Goal: Task Accomplishment & Management: Complete application form

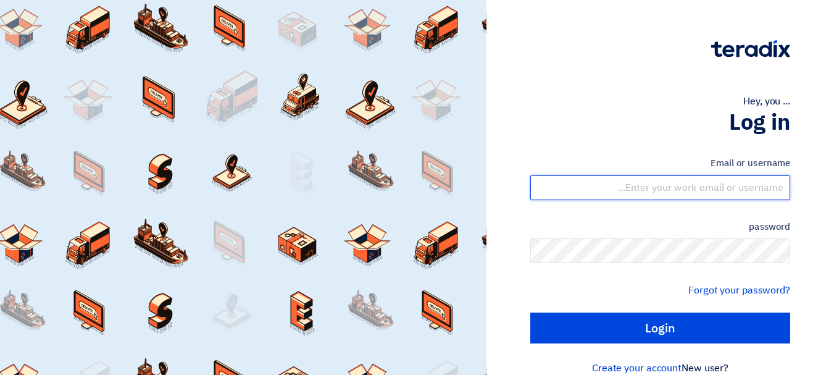
click at [663, 186] on input "text" at bounding box center [660, 187] width 260 height 25
type input "[EMAIL_ADDRESS][DOMAIN_NAME]"
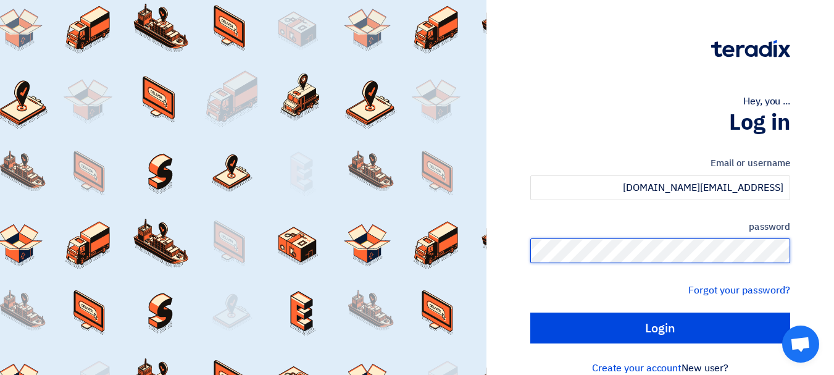
click at [530, 312] on input "Login" at bounding box center [660, 327] width 260 height 31
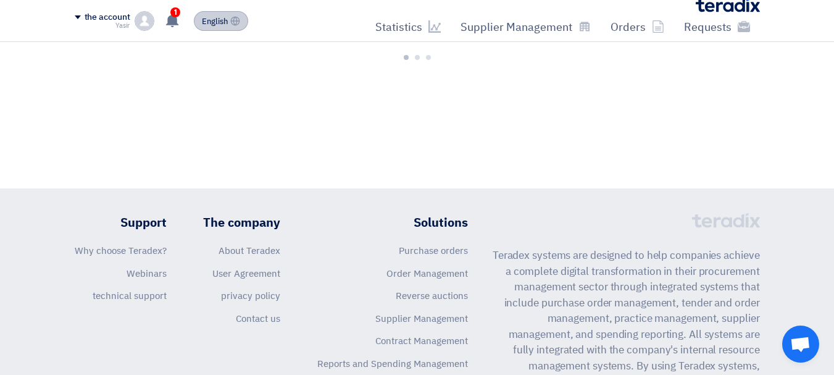
click at [214, 25] on font "English" at bounding box center [215, 21] width 26 height 12
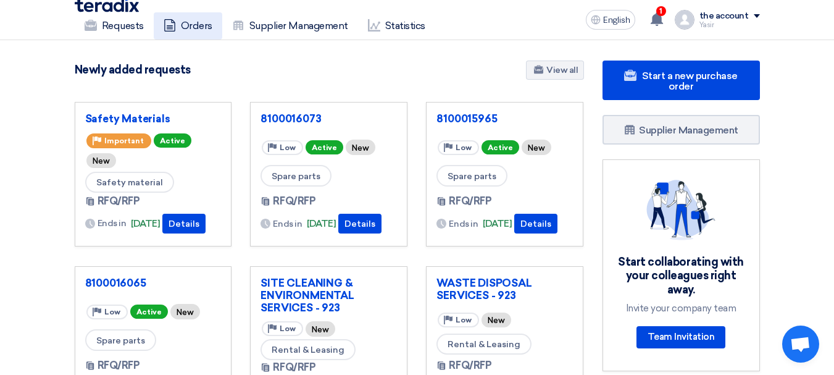
click at [188, 27] on font "Orders" at bounding box center [196, 26] width 31 height 12
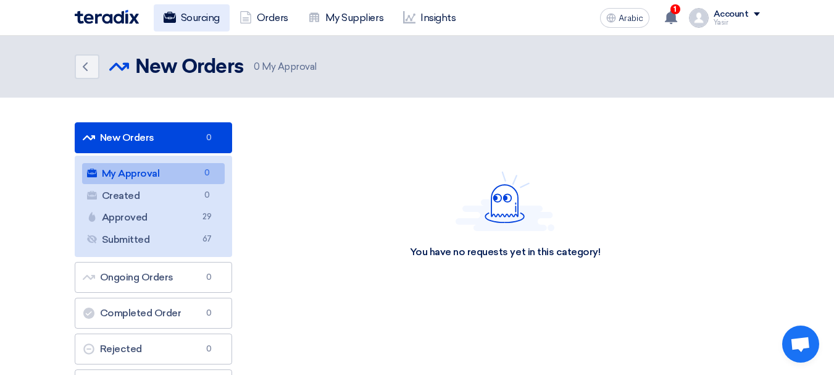
click at [202, 19] on font "Sourcing" at bounding box center [200, 18] width 39 height 12
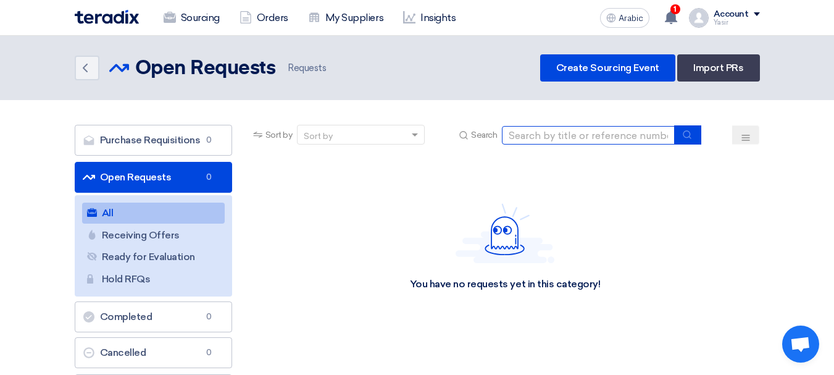
click at [648, 136] on input at bounding box center [588, 135] width 173 height 19
paste input "8100016074"
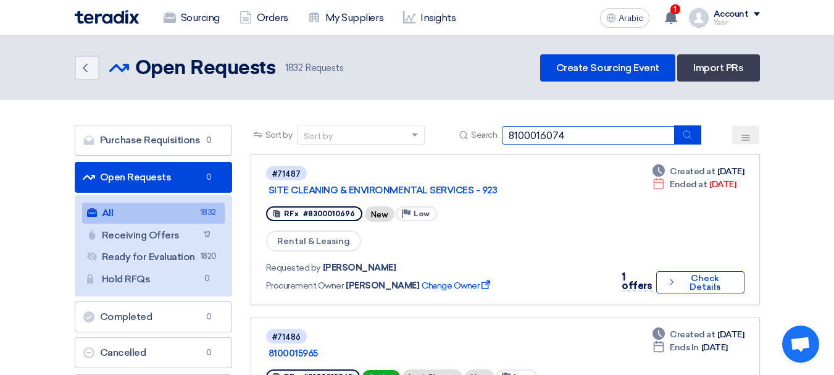
type input "8100016074"
click at [685, 139] on icon "submit" at bounding box center [687, 135] width 10 height 10
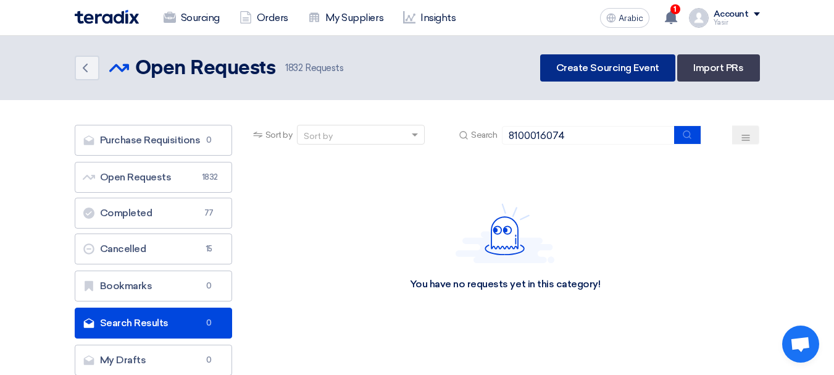
click at [608, 70] on font "Create Sourcing Event" at bounding box center [607, 68] width 103 height 12
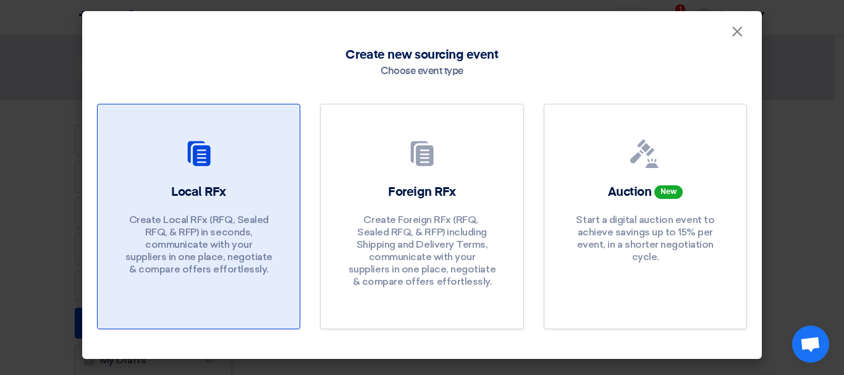
click at [246, 183] on div "Local RFx Create Local RFx (RFQ, ​​Sealed RFQ, & RFP) in seconds, communicate w…" at bounding box center [198, 232] width 172 height 98
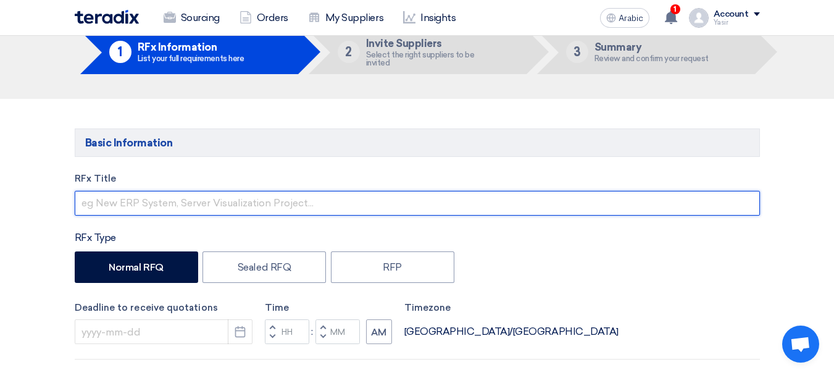
click at [167, 209] on input "text" at bounding box center [417, 203] width 685 height 25
paste input "8100016074"
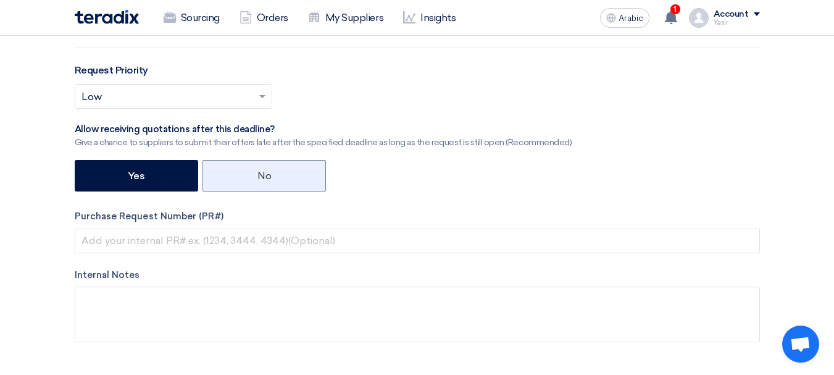
scroll to position [494, 0]
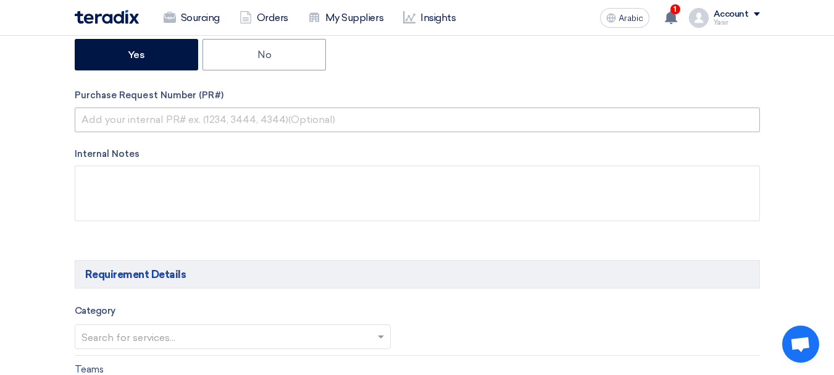
type input "8100016074"
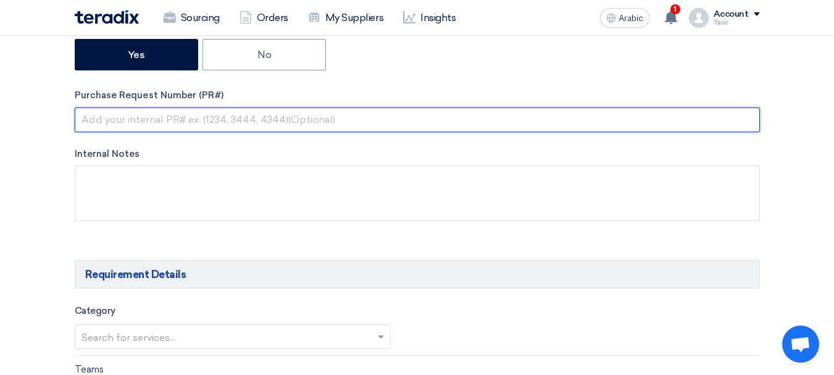
drag, startPoint x: 191, startPoint y: 128, endPoint x: 217, endPoint y: 132, distance: 25.7
click at [192, 128] on input "text" at bounding box center [417, 119] width 685 height 25
paste input "8100016074"
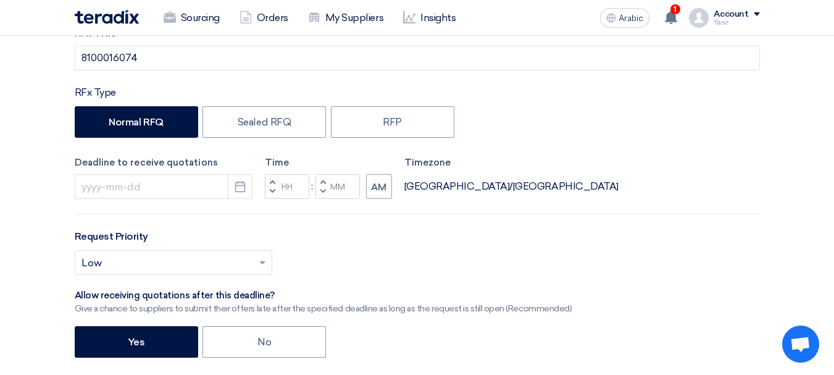
scroll to position [185, 0]
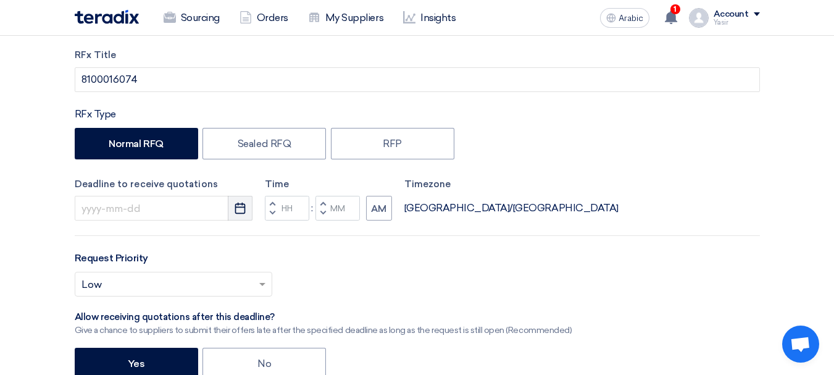
type input "8100016074"
click at [238, 212] on icon "Pick a date" at bounding box center [240, 208] width 12 height 12
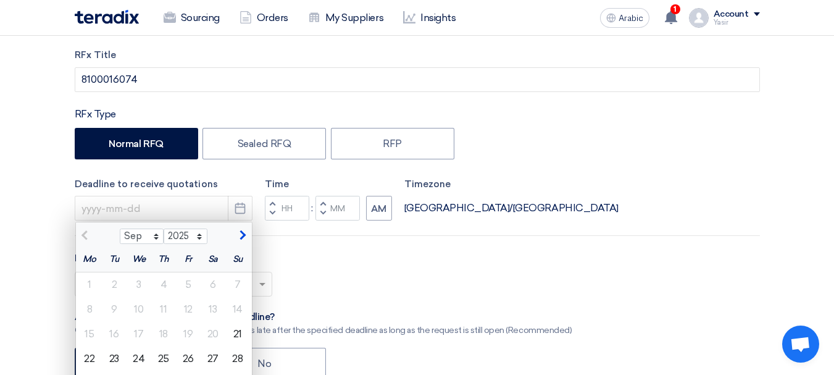
click at [92, 358] on font "22" at bounding box center [89, 359] width 10 height 12
type input "9/22/2025"
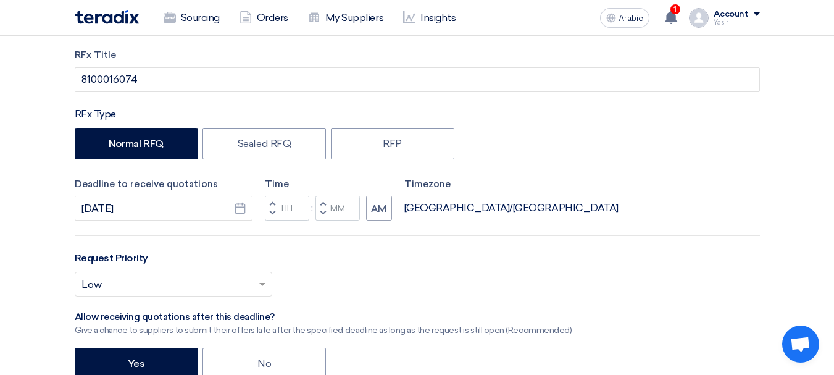
click at [277, 213] on button "Decrement hours" at bounding box center [272, 213] width 15 height 15
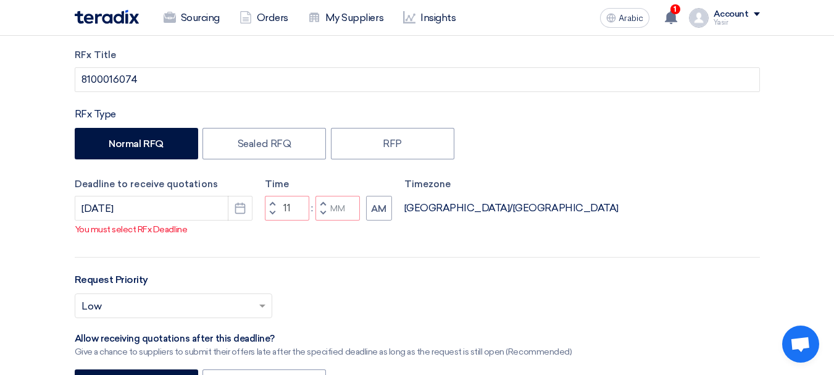
click at [322, 217] on span "button" at bounding box center [323, 212] width 4 height 7
type input "10"
type input "59"
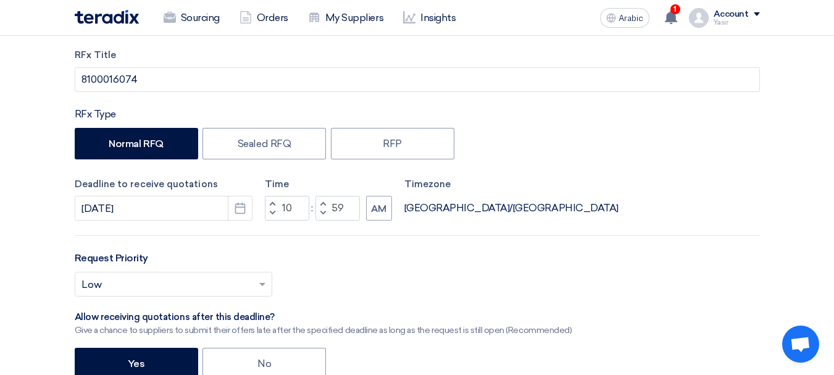
click at [271, 200] on span "button" at bounding box center [272, 202] width 4 height 7
type input "11"
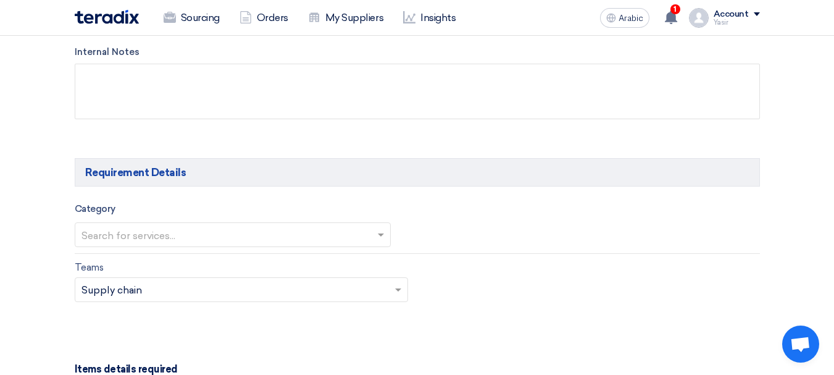
scroll to position [618, 0]
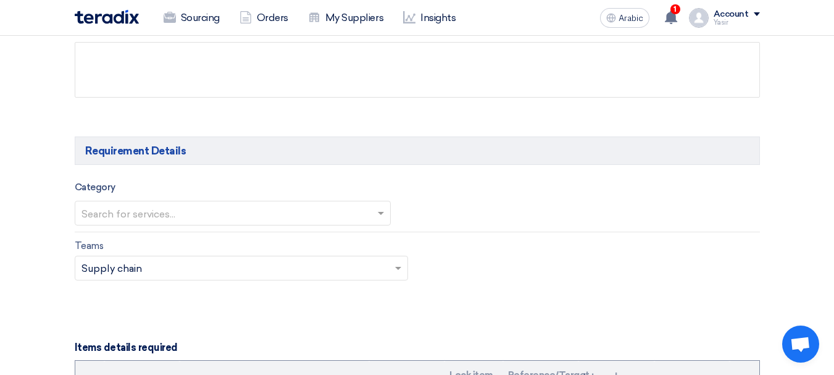
click at [245, 216] on input "text" at bounding box center [227, 214] width 290 height 20
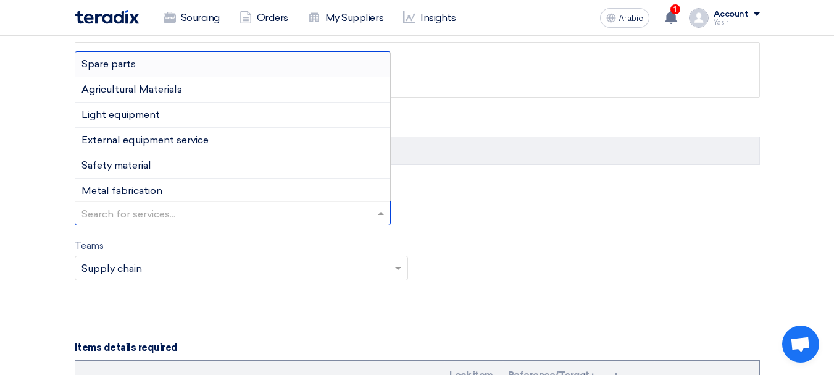
click at [130, 69] on font "Spare parts" at bounding box center [109, 64] width 54 height 12
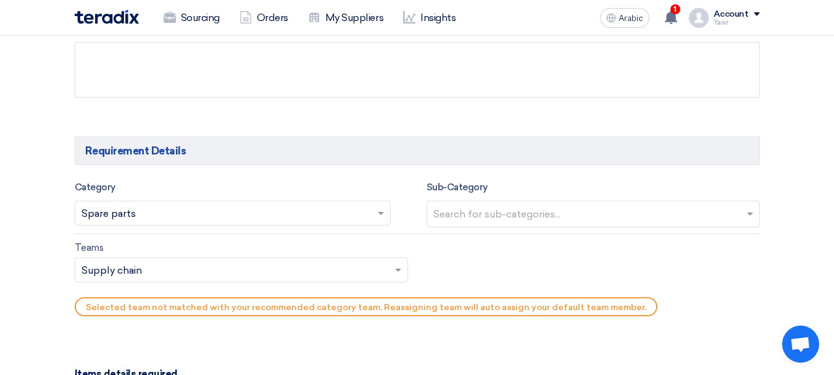
click at [514, 216] on input "text" at bounding box center [595, 215] width 323 height 20
type input "s"
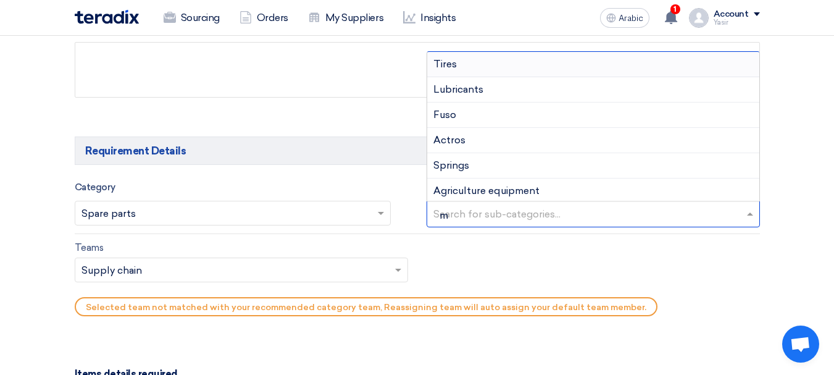
type input "ma"
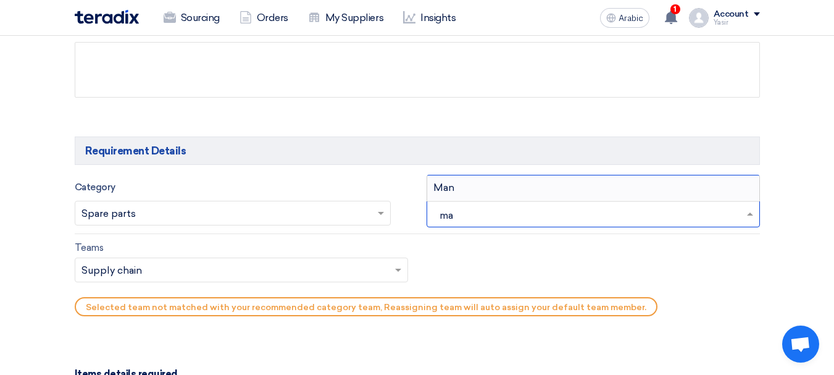
click at [497, 184] on div "Man" at bounding box center [593, 187] width 332 height 25
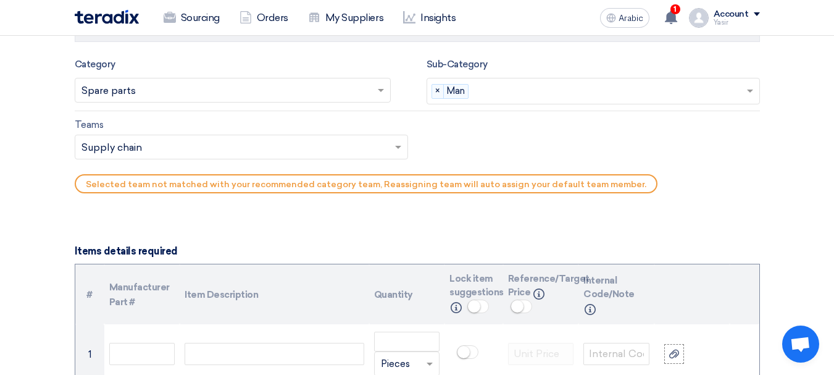
scroll to position [741, 0]
type input "s"
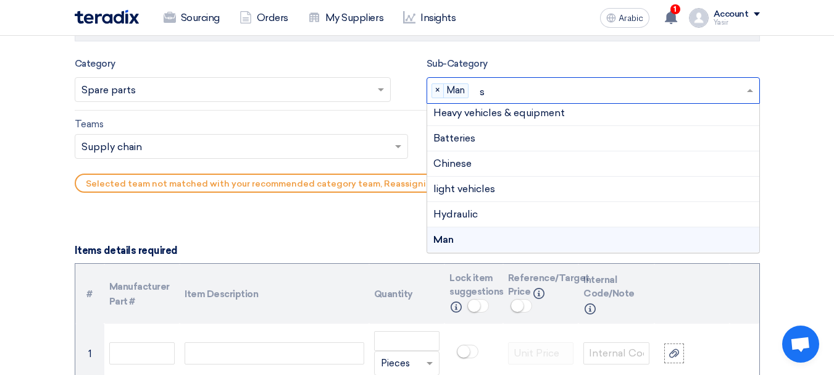
scroll to position [0, 0]
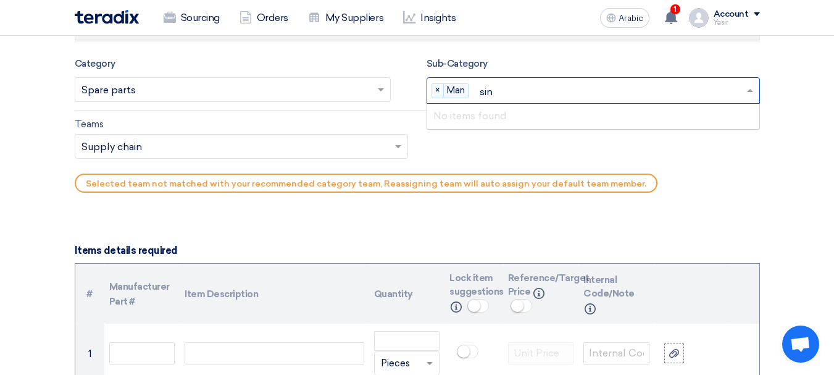
type input "sino"
click at [280, 157] on input "text" at bounding box center [236, 148] width 308 height 20
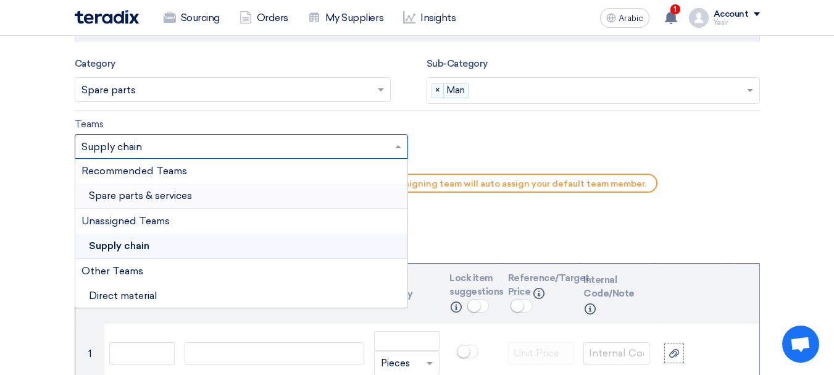
click at [171, 199] on font "Spare parts & services" at bounding box center [140, 196] width 103 height 12
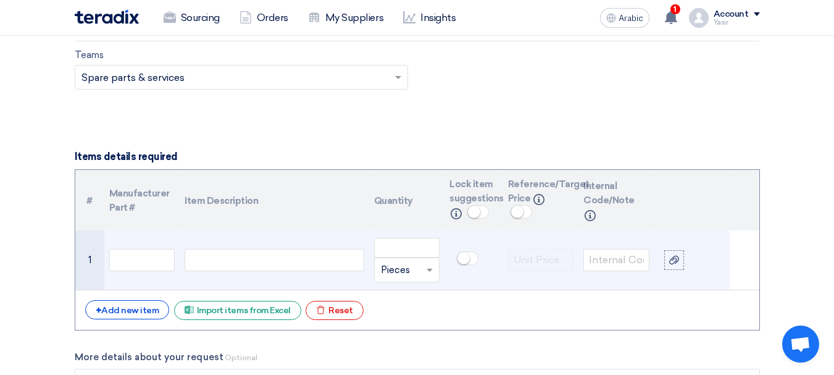
scroll to position [865, 0]
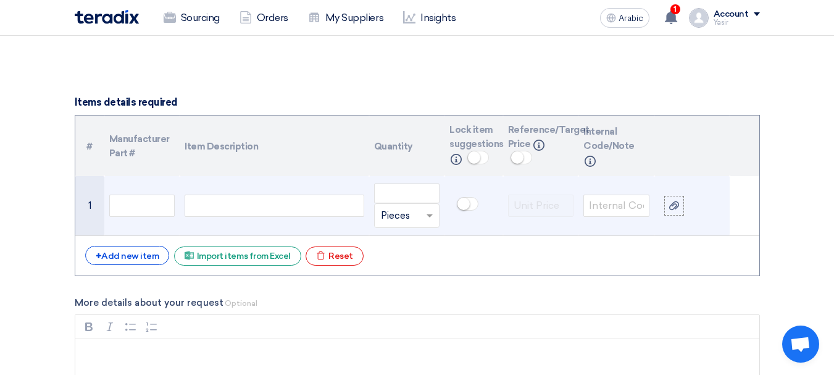
click at [223, 208] on div at bounding box center [274, 206] width 179 height 22
click at [153, 206] on input "text" at bounding box center [142, 206] width 66 height 22
click at [323, 200] on div at bounding box center [274, 206] width 179 height 22
paste div
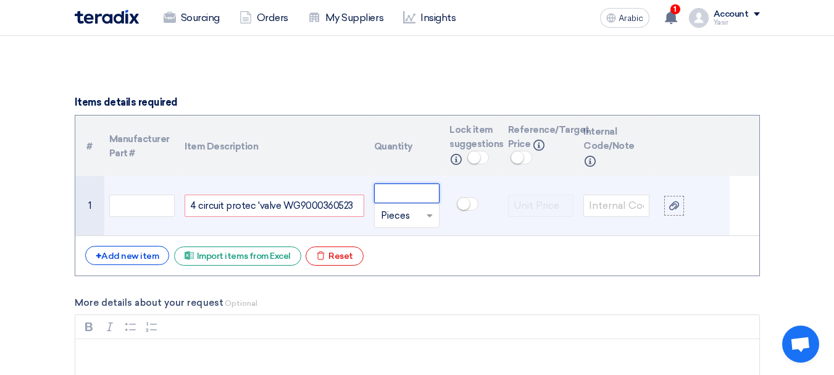
click at [421, 194] on input "number" at bounding box center [407, 193] width 66 height 20
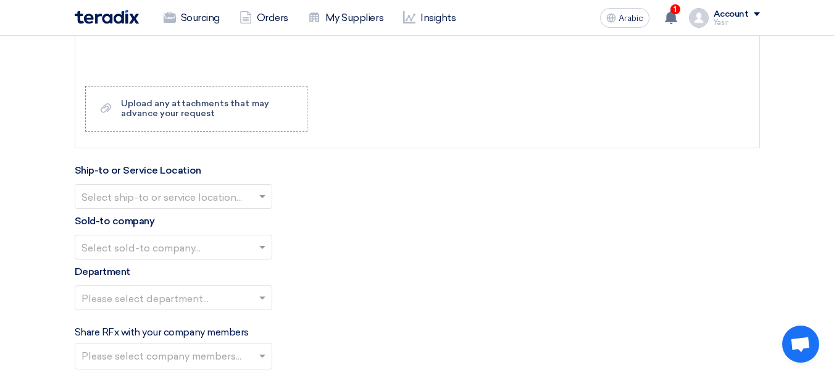
scroll to position [1297, 0]
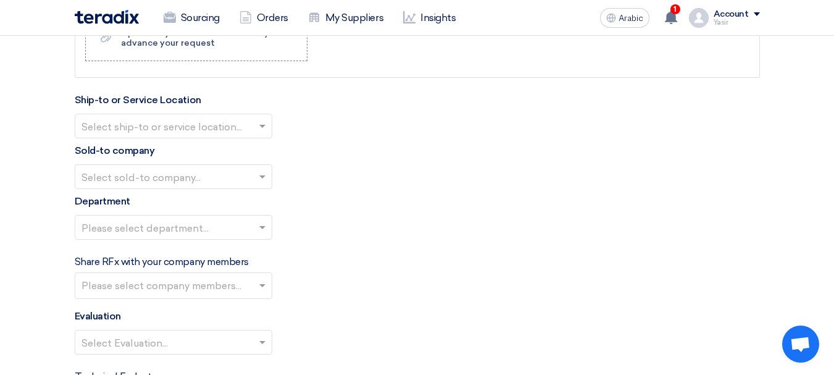
click at [105, 122] on input "text" at bounding box center [168, 127] width 172 height 20
type input "2"
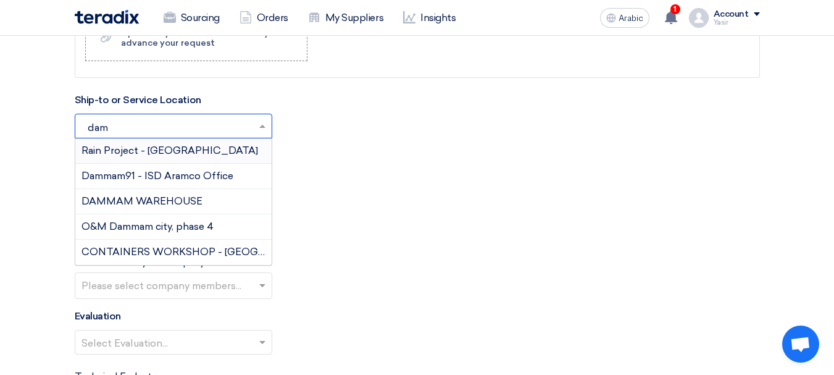
type input "damm"
click at [152, 201] on font "DAMMAM WAREHOUSE" at bounding box center [142, 201] width 121 height 12
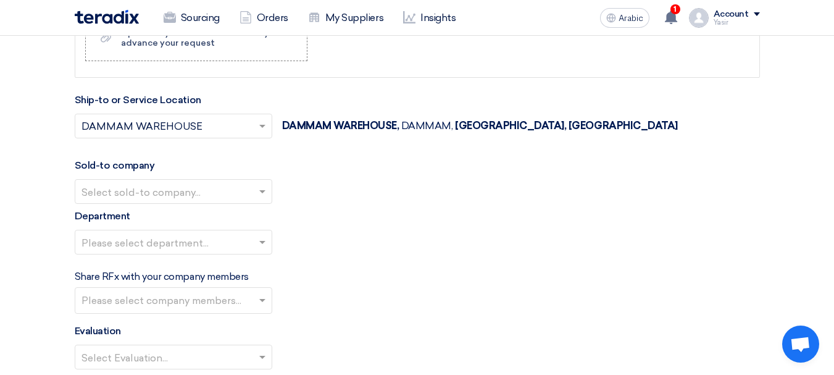
click at [183, 196] on input "text" at bounding box center [168, 192] width 172 height 20
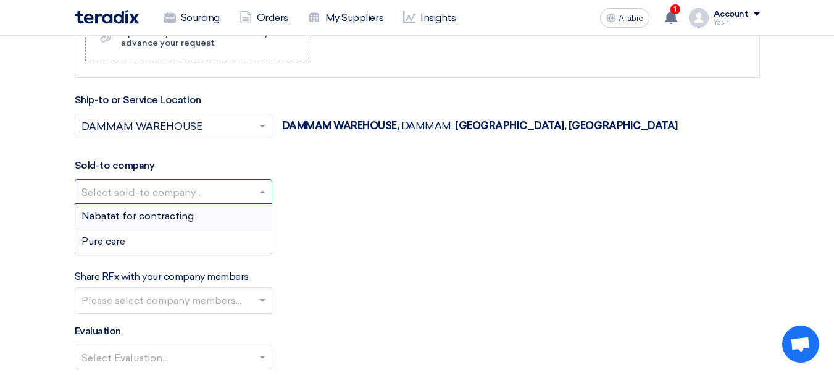
click at [159, 215] on font "Nabatat for contracting" at bounding box center [138, 216] width 112 height 12
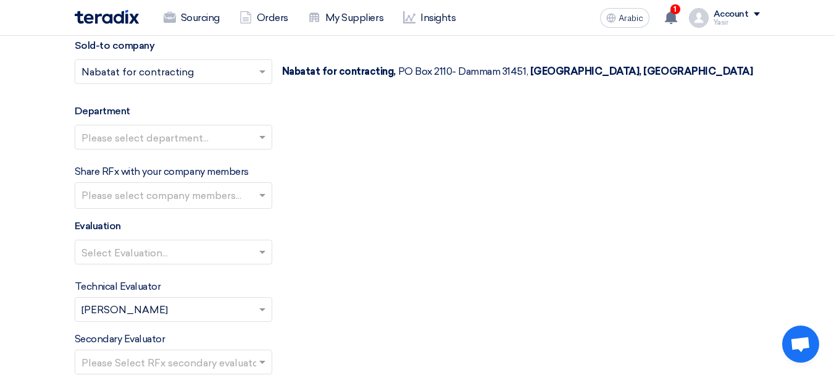
scroll to position [1420, 0]
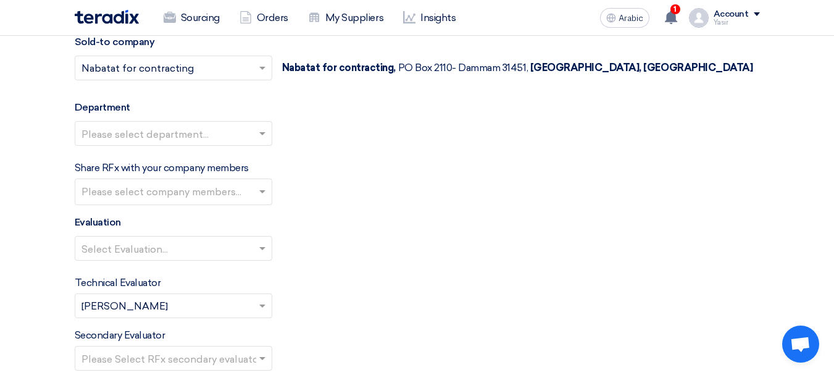
click at [178, 149] on div "Please select department..." at bounding box center [417, 138] width 685 height 35
click at [136, 134] on input "text" at bounding box center [168, 134] width 172 height 20
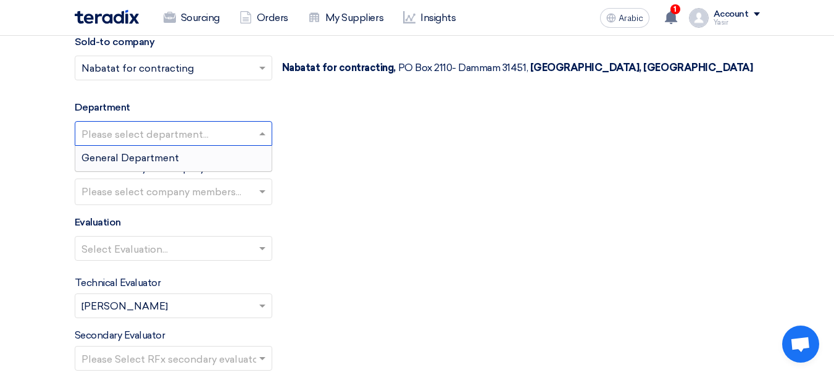
click at [127, 153] on font "General Department" at bounding box center [131, 158] width 98 height 12
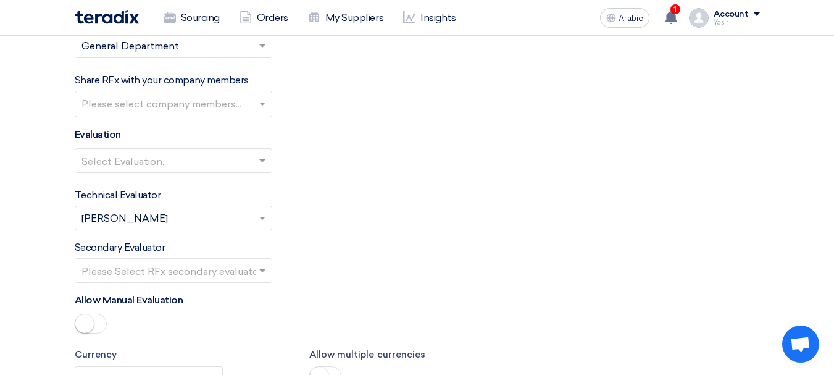
scroll to position [1544, 0]
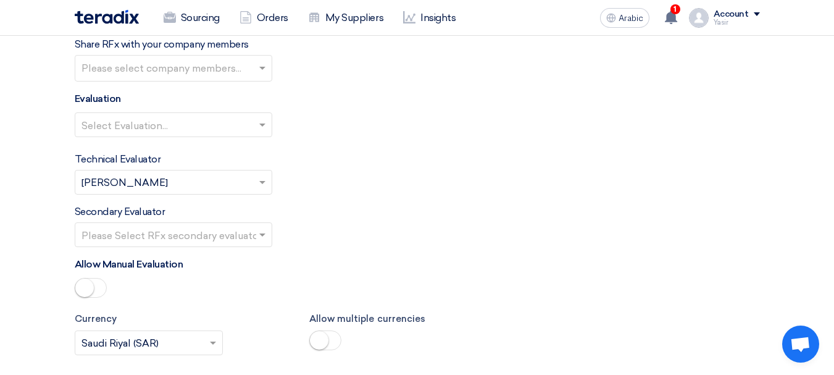
click at [198, 125] on input "text" at bounding box center [168, 125] width 172 height 20
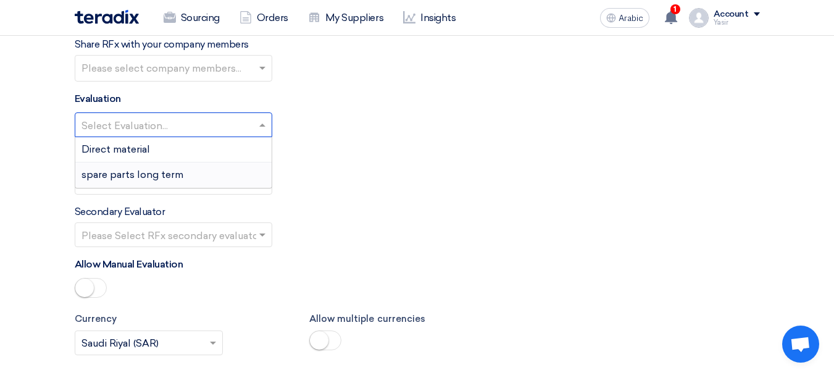
click at [141, 176] on font "spare parts long term" at bounding box center [133, 175] width 102 height 12
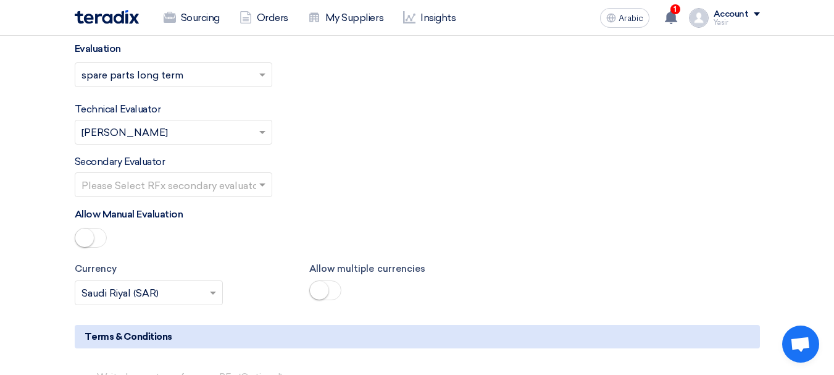
scroll to position [1606, 0]
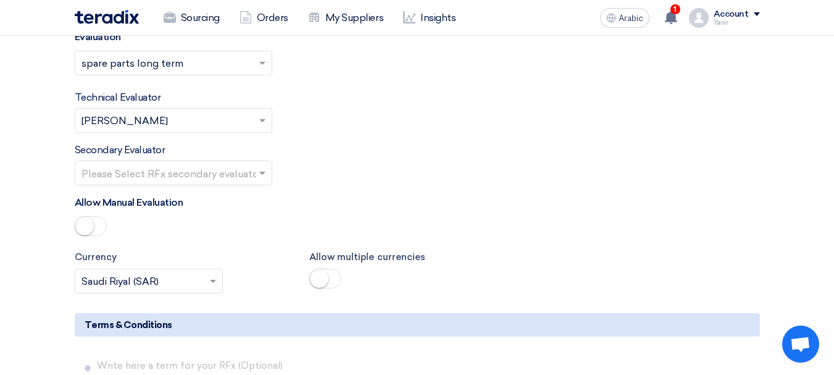
click at [194, 182] on input "text" at bounding box center [168, 174] width 172 height 20
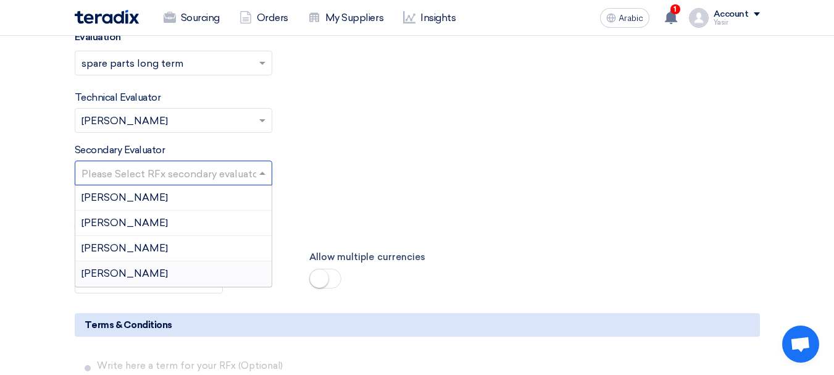
click at [111, 267] on font "[PERSON_NAME]" at bounding box center [125, 273] width 86 height 12
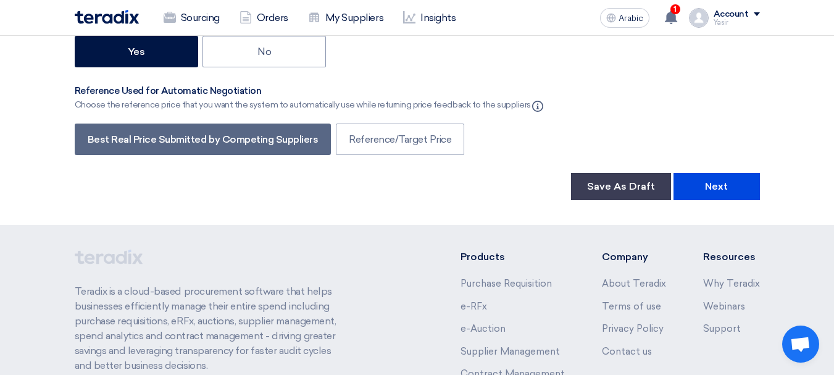
scroll to position [2100, 0]
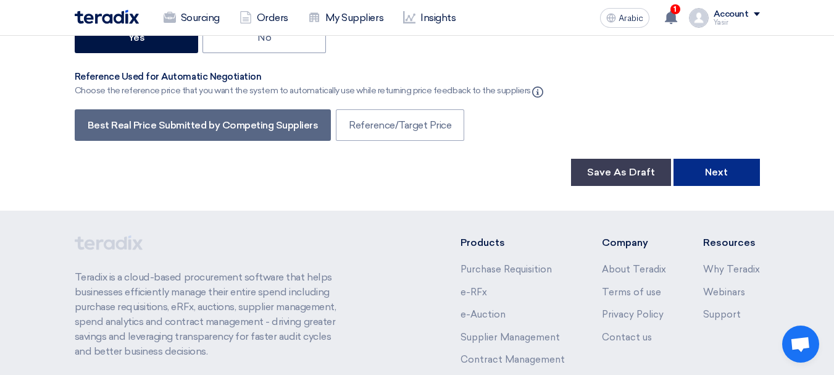
click at [700, 182] on button "Next" at bounding box center [717, 172] width 86 height 27
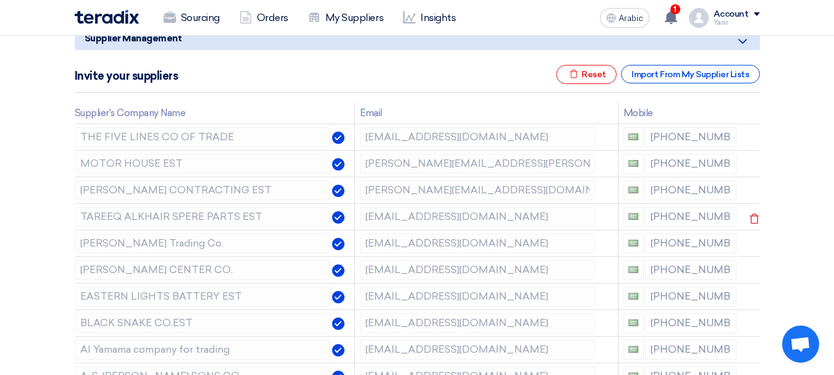
scroll to position [185, 0]
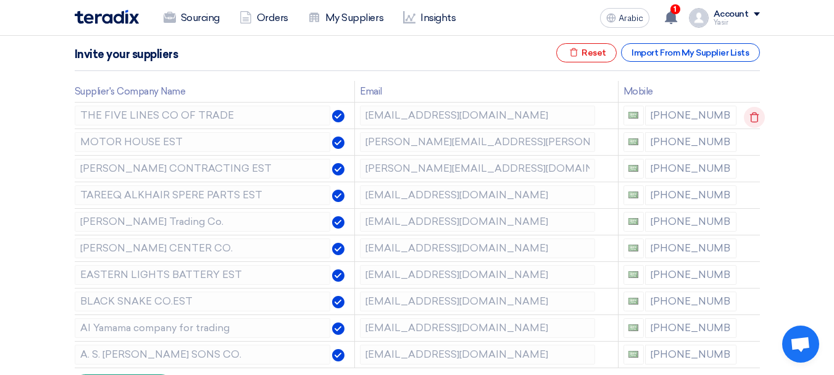
click at [753, 111] on icon at bounding box center [754, 117] width 21 height 21
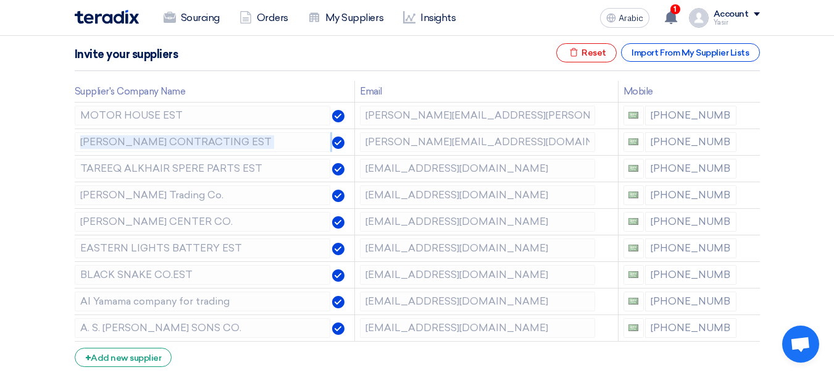
click at [0, 0] on icon at bounding box center [0, 0] width 0 height 0
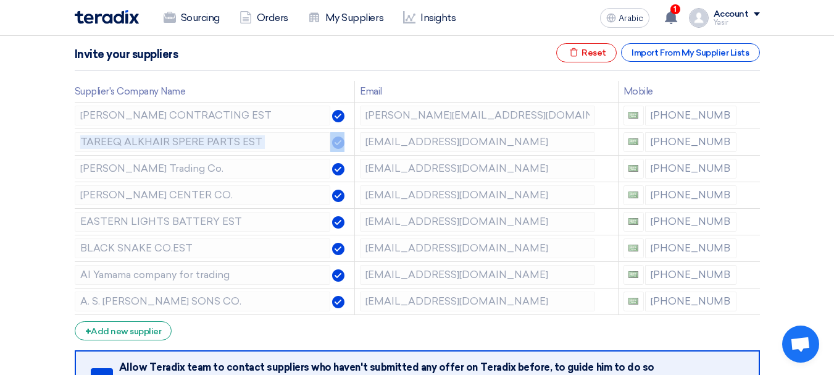
click at [0, 0] on icon at bounding box center [0, 0] width 0 height 0
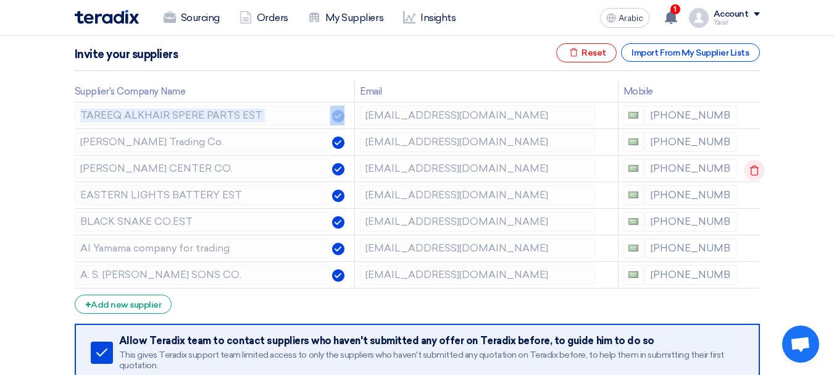
click at [752, 164] on icon at bounding box center [754, 170] width 21 height 21
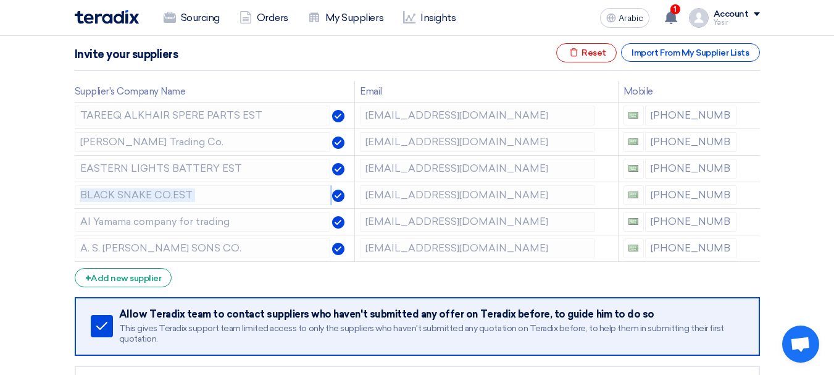
click at [0, 0] on icon at bounding box center [0, 0] width 0 height 0
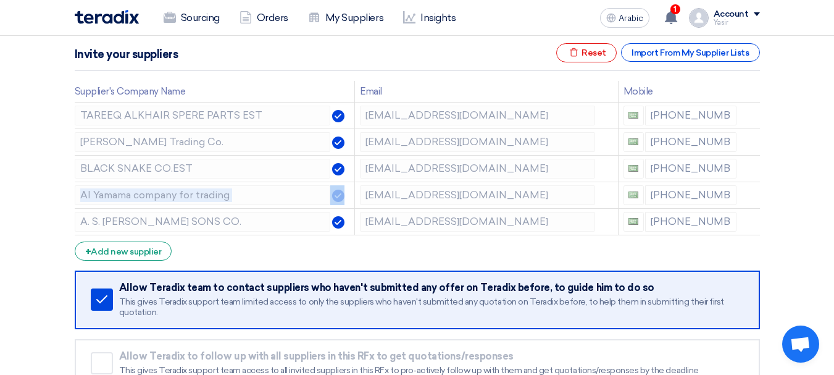
click at [0, 0] on icon at bounding box center [0, 0] width 0 height 0
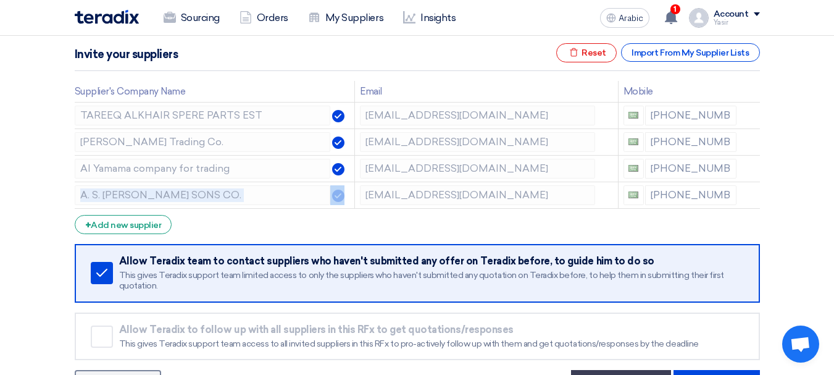
click at [0, 0] on icon at bounding box center [0, 0] width 0 height 0
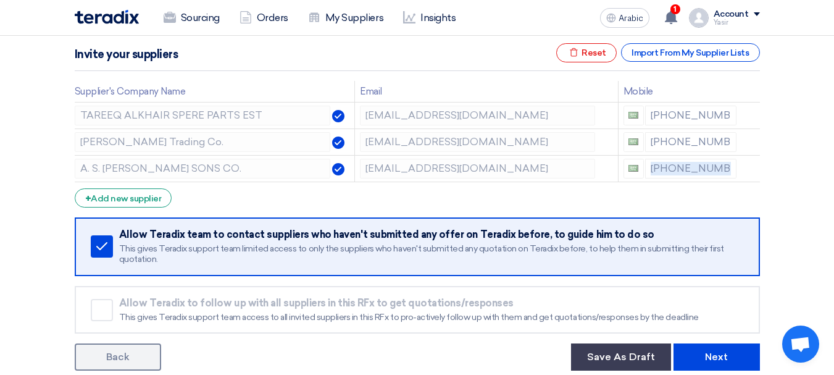
click at [0, 0] on icon at bounding box center [0, 0] width 0 height 0
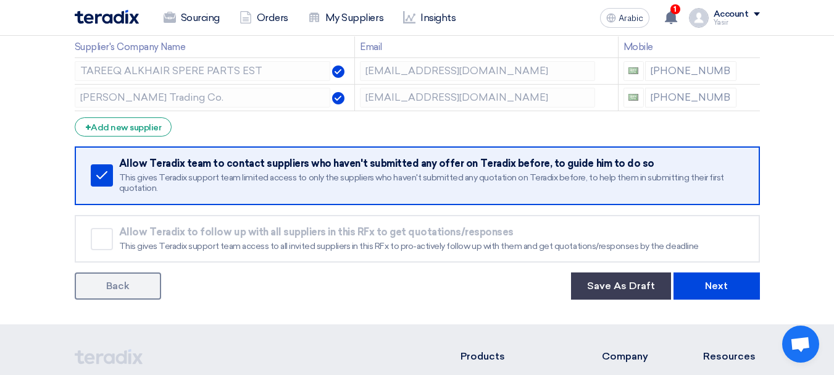
scroll to position [309, 0]
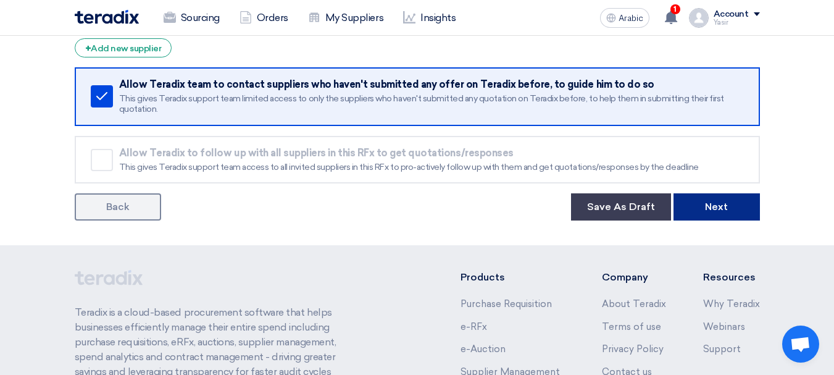
click at [716, 212] on font "Next" at bounding box center [716, 207] width 23 height 12
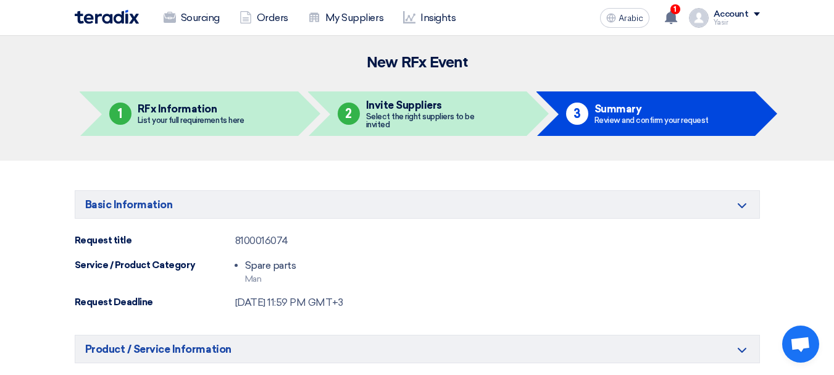
click at [275, 240] on font "8100016074" at bounding box center [261, 241] width 53 height 12
copy font "8100016074"
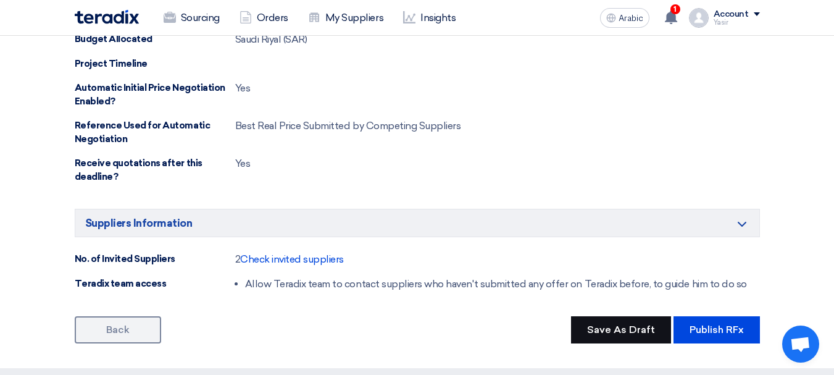
scroll to position [741, 0]
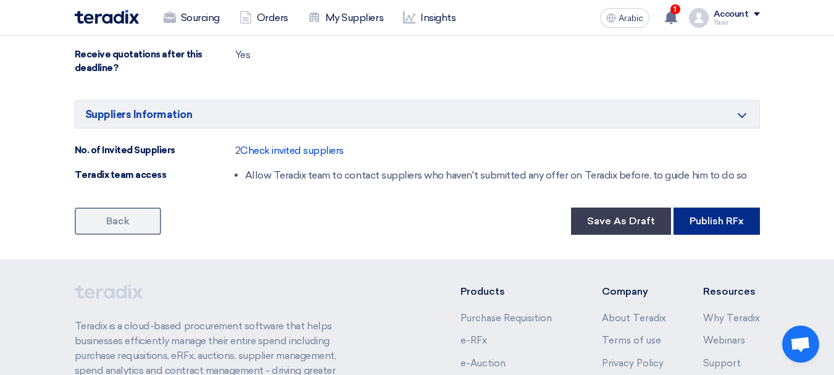
click at [701, 217] on font "Publish RFx" at bounding box center [717, 221] width 54 height 12
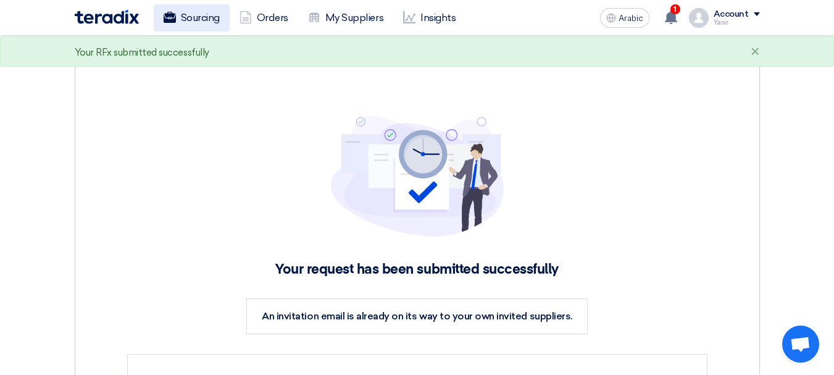
click at [199, 23] on font "Sourcing" at bounding box center [200, 18] width 39 height 12
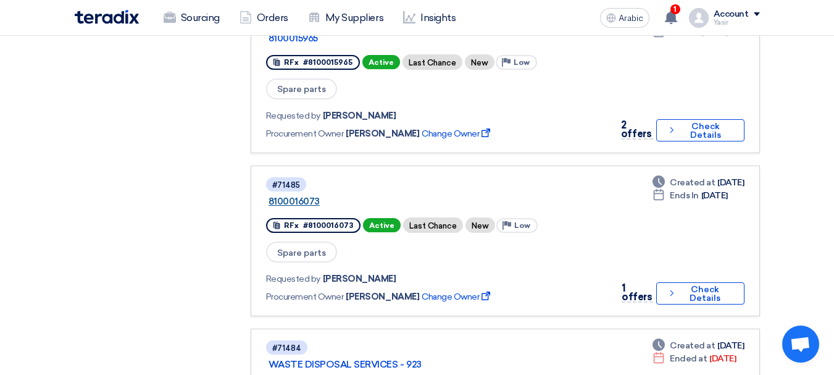
scroll to position [556, 0]
